Goal: Task Accomplishment & Management: Complete application form

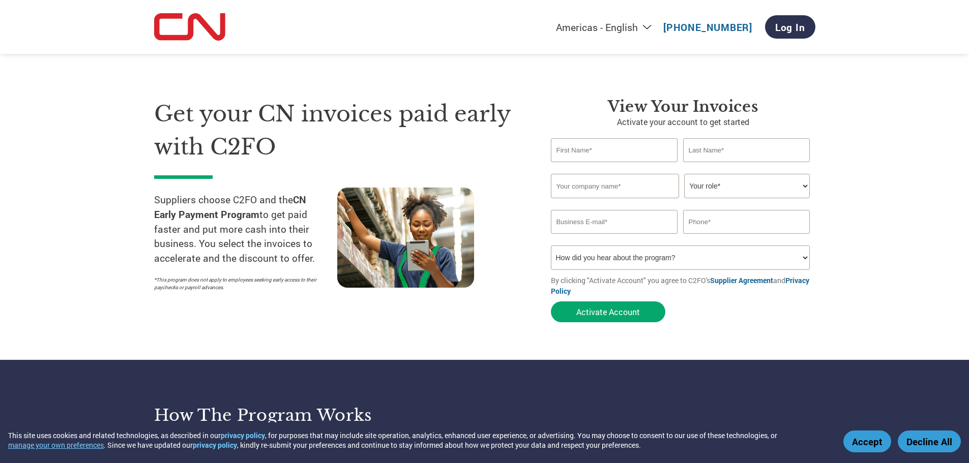
click at [569, 155] on input "text" at bounding box center [614, 150] width 127 height 24
type input "[PERSON_NAME]"
type input "[DEMOGRAPHIC_DATA] GENERAL [PERSON_NAME]"
type input "[EMAIL_ADDRESS][DOMAIN_NAME]"
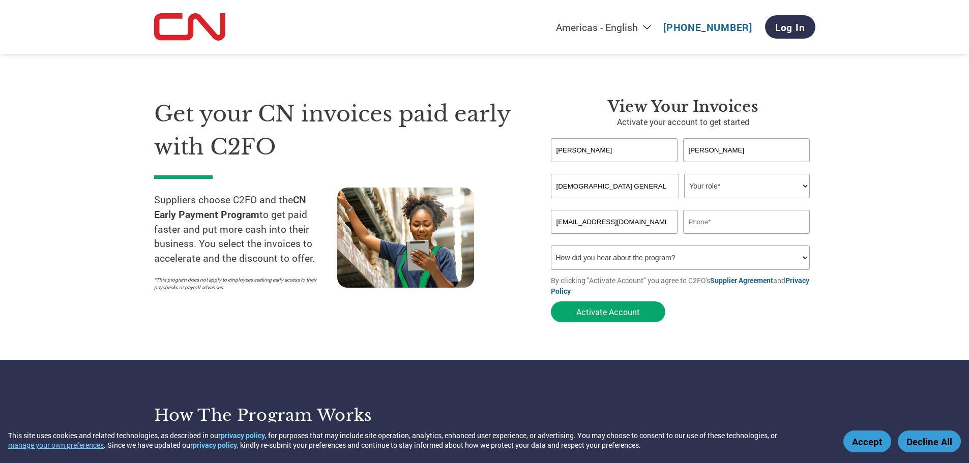
type input "7085261546"
click at [700, 190] on select "Your role* CFO Controller Credit Manager Finance Director Treasurer CEO Preside…" at bounding box center [747, 186] width 126 height 24
select select "CEO"
click at [684, 174] on select "Your role* CFO Controller Credit Manager Finance Director Treasurer CEO Preside…" at bounding box center [747, 186] width 126 height 24
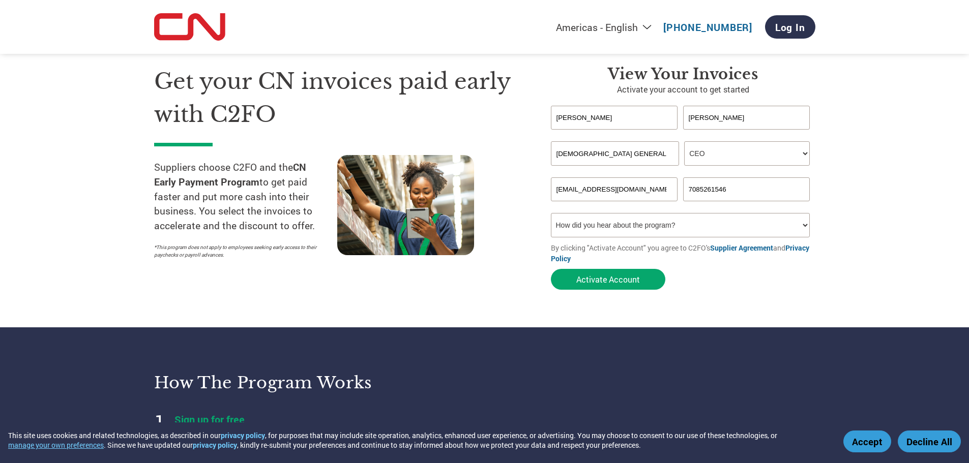
scroll to position [51, 0]
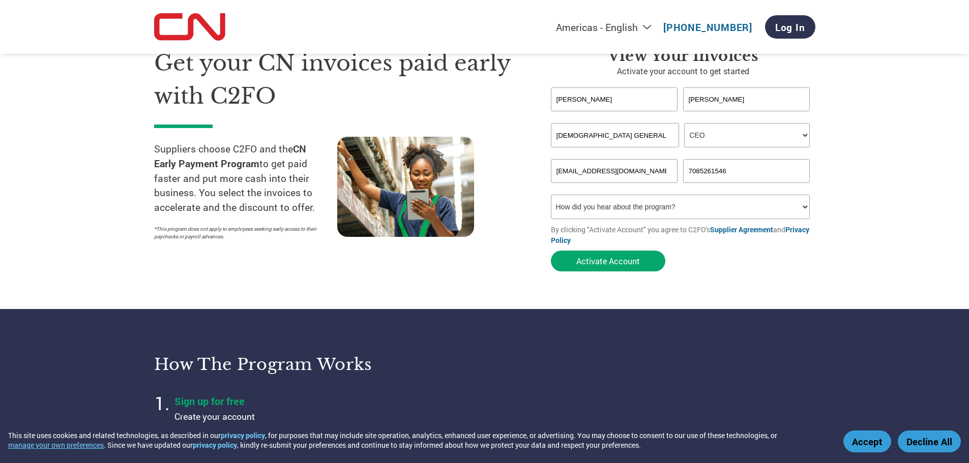
click at [713, 214] on select "How did you hear about the program? Received a letter Email Social Media Online…" at bounding box center [680, 207] width 259 height 24
select select "Other"
click at [551, 195] on select "How did you hear about the program? Received a letter Email Social Media Online…" at bounding box center [680, 207] width 259 height 24
click at [612, 260] on button "Activate Account" at bounding box center [608, 261] width 114 height 21
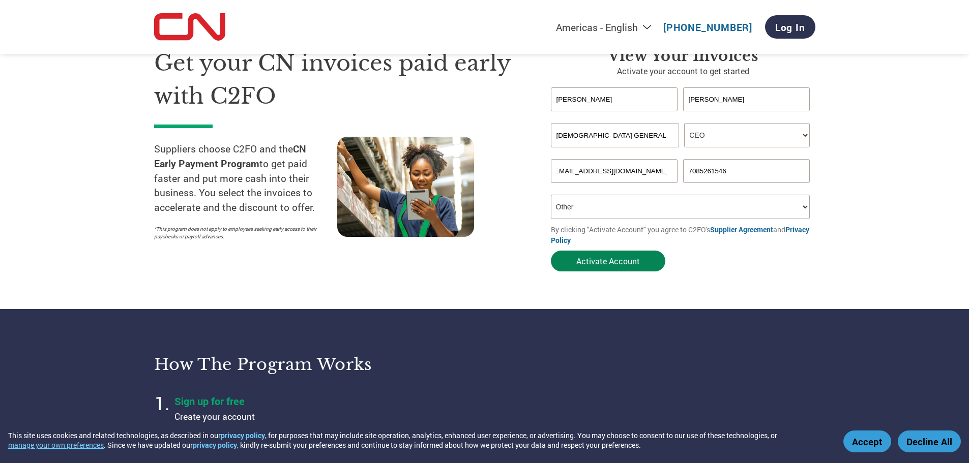
click at [637, 259] on button "Activate Account" at bounding box center [608, 261] width 114 height 21
click at [616, 212] on select "How did you hear about the program? Received a letter Email Social Media Online…" at bounding box center [680, 207] width 259 height 24
click at [616, 174] on input "[EMAIL_ADDRESS][DOMAIN_NAME]" at bounding box center [614, 171] width 127 height 24
click at [628, 171] on input "[EMAIL_ADDRESS][DOMAIN_NAME]" at bounding box center [614, 171] width 127 height 24
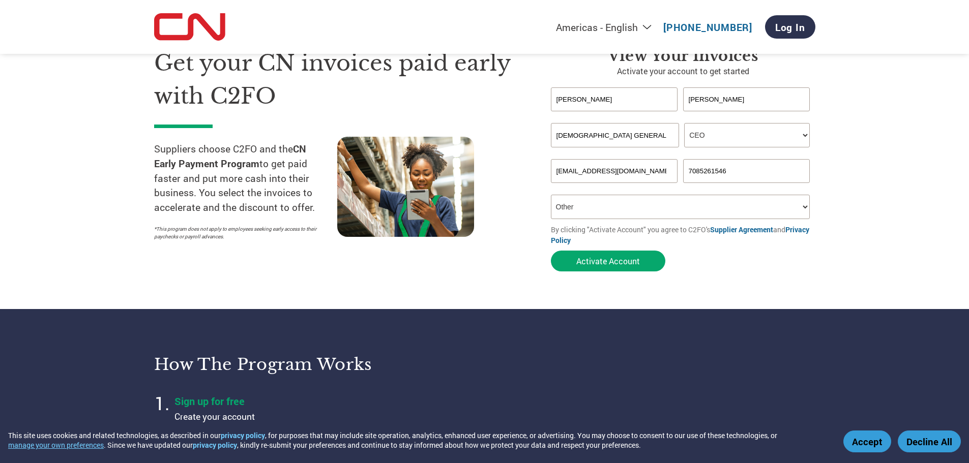
type input "[EMAIL_ADDRESS][DOMAIN_NAME]"
click at [639, 263] on button "Activate Account" at bounding box center [608, 261] width 114 height 21
click at [596, 208] on select "How did you hear about the program? Received a letter Email Social Media Online…" at bounding box center [680, 207] width 259 height 24
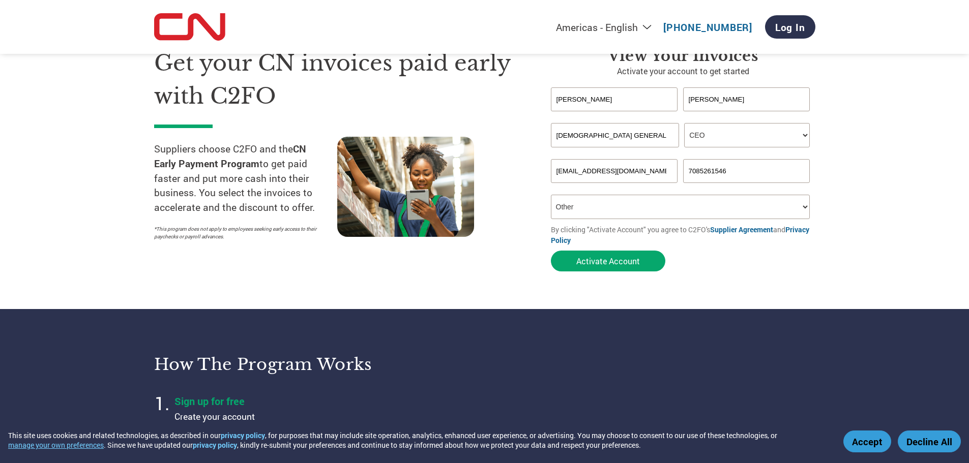
click at [610, 176] on input "[EMAIL_ADDRESS][DOMAIN_NAME]" at bounding box center [614, 171] width 127 height 24
click at [611, 262] on button "Activate Account" at bounding box center [608, 261] width 114 height 21
click at [555, 196] on select "How did you hear about the program? Received a letter Email Social Media Online…" at bounding box center [680, 207] width 259 height 24
select select
click at [551, 195] on select "How did you hear about the program? Received a letter Email Social Media Online…" at bounding box center [680, 207] width 259 height 24
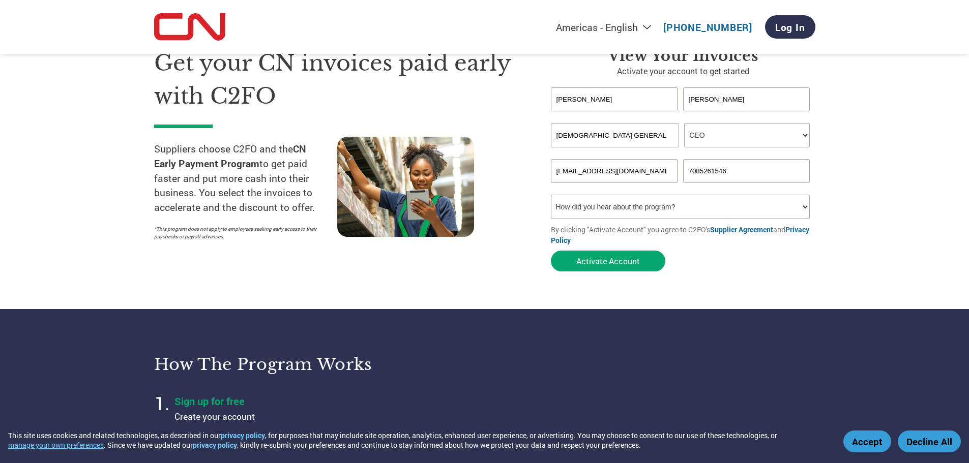
click at [651, 173] on input "[EMAIL_ADDRESS][DOMAIN_NAME]" at bounding box center [614, 171] width 127 height 24
type input "[EMAIL_ADDRESS][DOMAIN_NAME]"
click at [623, 255] on button "Activate Account" at bounding box center [608, 261] width 114 height 21
click at [625, 213] on select "How did you hear about the program? Received a letter Email Social Media Online…" at bounding box center [680, 207] width 259 height 24
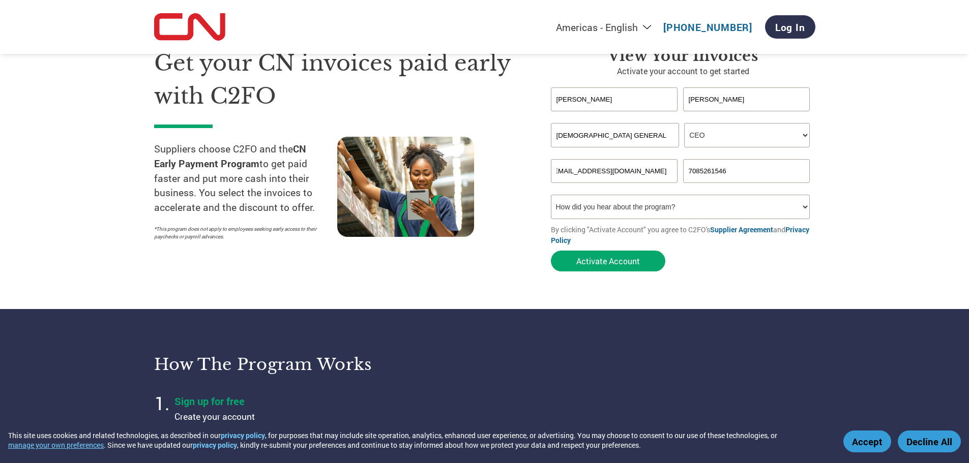
scroll to position [0, 0]
click at [639, 211] on select "How did you hear about the program? Received a letter Email Social Media Online…" at bounding box center [680, 207] width 259 height 24
click at [643, 211] on select "How did you hear about the program? Received a letter Email Social Media Online…" at bounding box center [680, 207] width 259 height 24
select select "Email"
click at [551, 195] on select "How did you hear about the program? Received a letter Email Social Media Online…" at bounding box center [680, 207] width 259 height 24
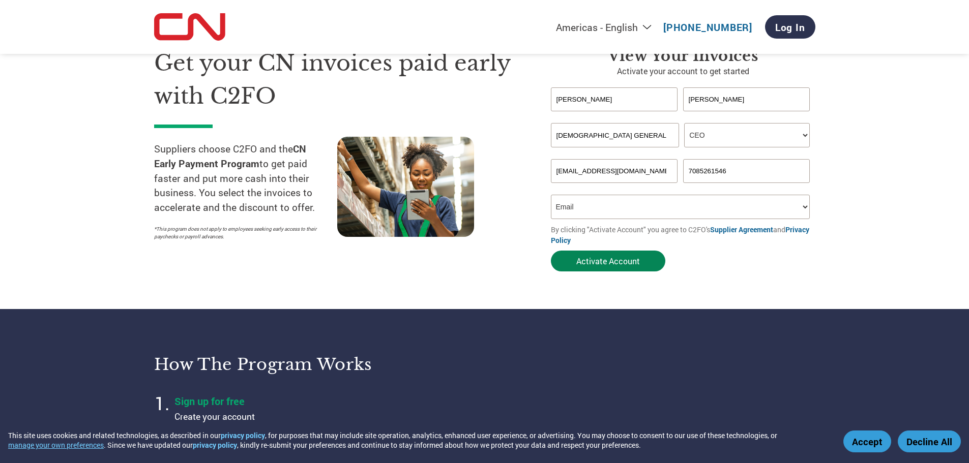
click at [617, 266] on button "Activate Account" at bounding box center [608, 261] width 114 height 21
click at [617, 263] on button "Activate Account" at bounding box center [608, 261] width 114 height 21
click at [612, 264] on button "Activate Account" at bounding box center [608, 261] width 114 height 21
click at [618, 170] on input "[EMAIL_ADDRESS][DOMAIN_NAME]" at bounding box center [614, 171] width 127 height 24
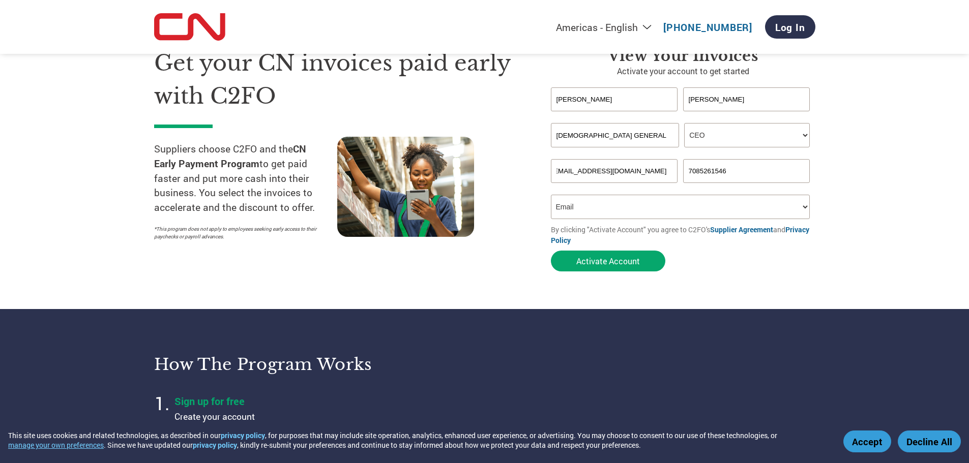
scroll to position [0, 0]
click at [719, 246] on form "[PERSON_NAME] Invalid first name or first name is too long Invalid last name or…" at bounding box center [683, 181] width 264 height 189
click at [596, 251] on button "Activate Account" at bounding box center [608, 261] width 114 height 21
click at [608, 263] on button "Activate Account" at bounding box center [608, 261] width 114 height 21
type input "M"
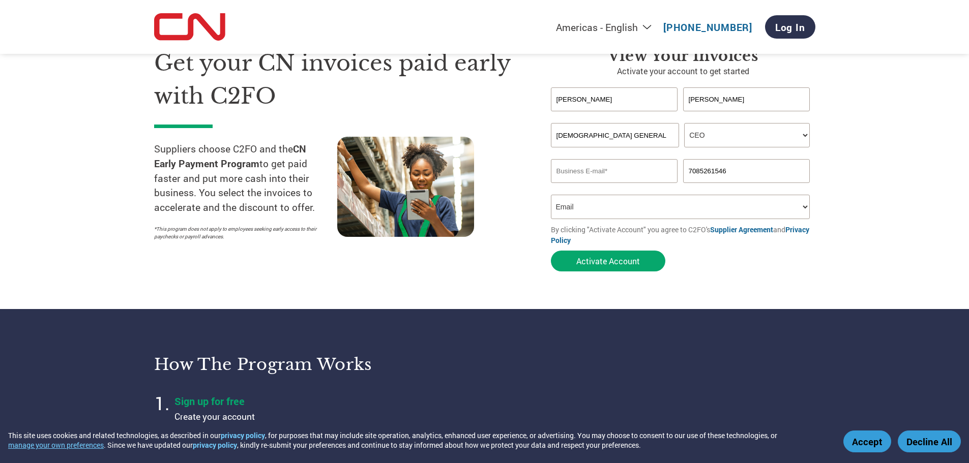
click at [614, 169] on input "email" at bounding box center [614, 171] width 127 height 24
type input "[EMAIL_ADDRESS][DOMAIN_NAME]"
click at [877, 233] on section "Get your CN invoices paid early with C2FO Suppliers choose C2FO and the CN Earl…" at bounding box center [484, 149] width 969 height 319
click at [598, 267] on button "Activate Account" at bounding box center [608, 261] width 114 height 21
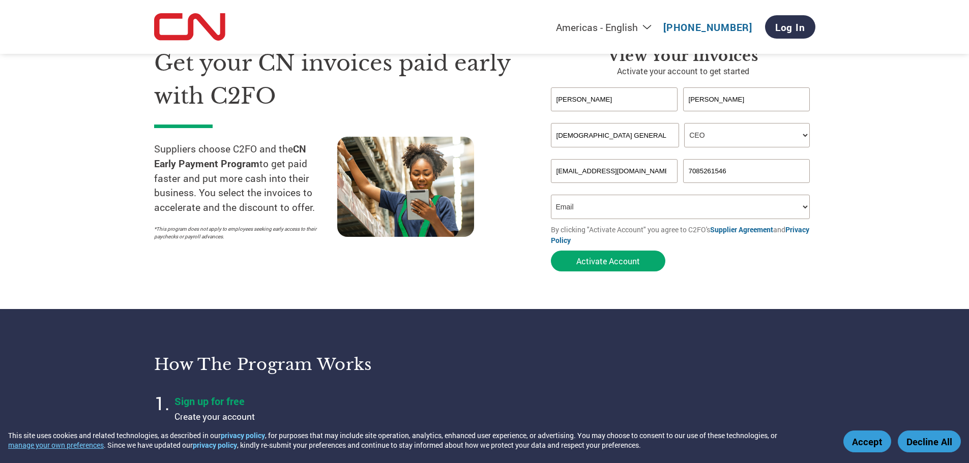
click at [718, 216] on select "How did you hear about the program? Received a letter Email Social Media Online…" at bounding box center [680, 207] width 259 height 24
click at [551, 195] on select "How did you hear about the program? Received a letter Email Social Media Online…" at bounding box center [680, 207] width 259 height 24
click at [615, 264] on button "Activate Account" at bounding box center [608, 261] width 114 height 21
click at [590, 202] on select "How did you hear about the program? Received a letter Email Social Media Online…" at bounding box center [680, 207] width 259 height 24
select select "Received a Letter"
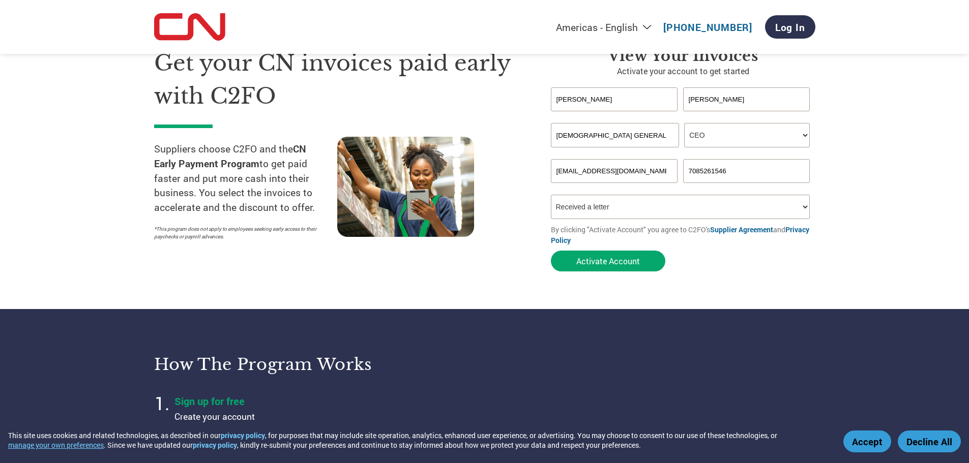
click at [551, 195] on select "How did you hear about the program? Received a letter Email Social Media Online…" at bounding box center [680, 207] width 259 height 24
click at [595, 176] on input "[EMAIL_ADDRESS][DOMAIN_NAME]" at bounding box center [614, 171] width 127 height 24
click at [595, 264] on button "Activate Account" at bounding box center [608, 261] width 114 height 21
click at [595, 265] on button "Activate Account" at bounding box center [608, 261] width 114 height 21
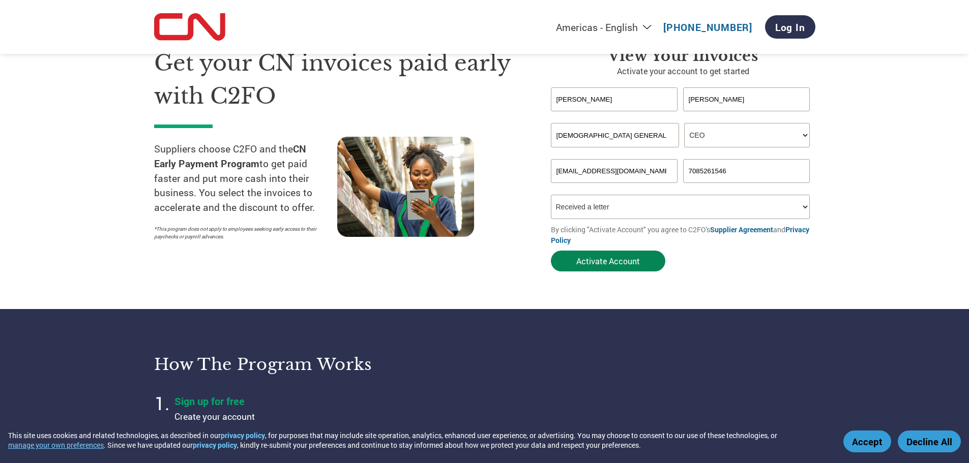
click at [595, 265] on button "Activate Account" at bounding box center [608, 261] width 114 height 21
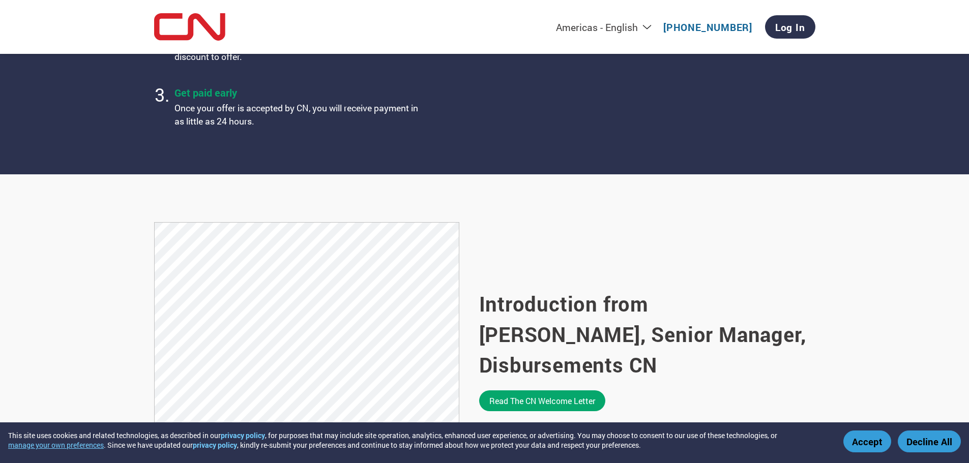
scroll to position [509, 0]
